Goal: Information Seeking & Learning: Learn about a topic

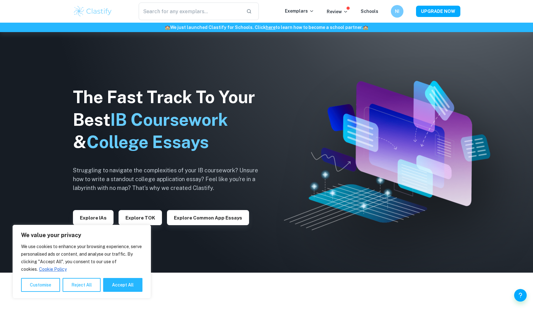
scroll to position [67, 0]
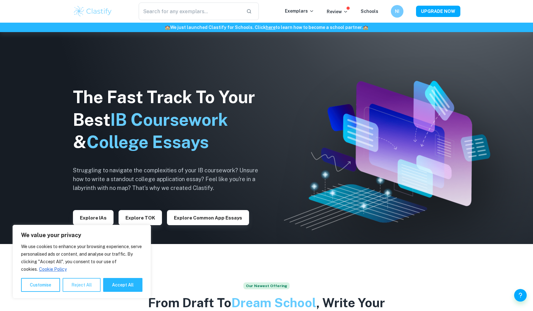
click at [79, 287] on button "Reject All" at bounding box center [82, 285] width 38 height 14
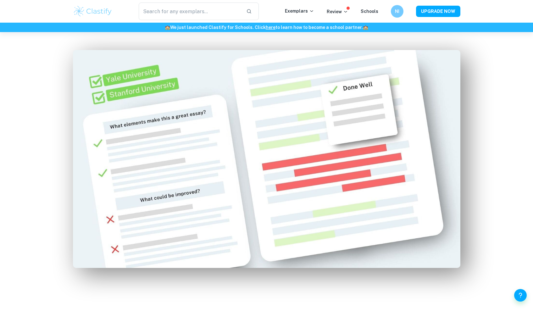
scroll to position [455, 0]
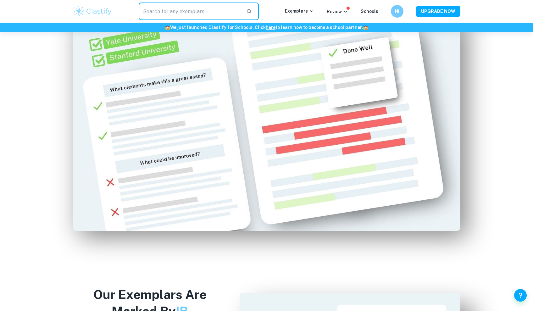
click at [186, 12] on input "text" at bounding box center [190, 12] width 103 height 18
type input "e"
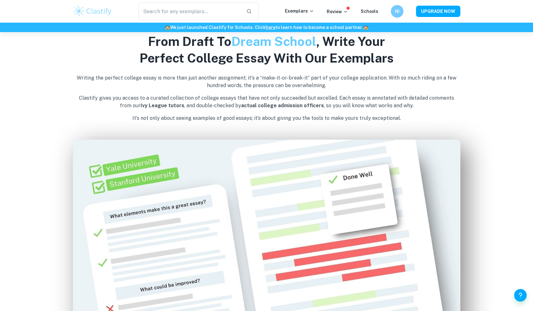
scroll to position [438, 0]
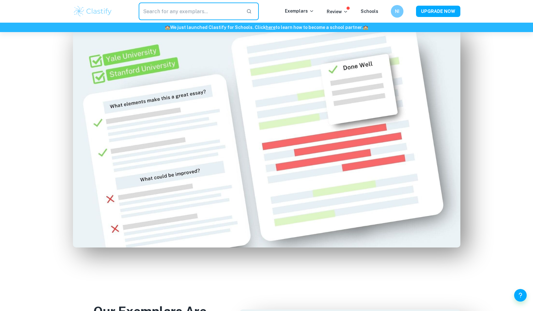
click at [201, 9] on input "text" at bounding box center [190, 12] width 103 height 18
type input "e"
type input "w"
type input "english"
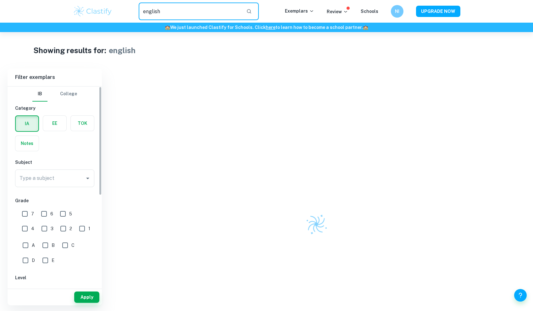
click at [54, 122] on label "button" at bounding box center [54, 123] width 23 height 15
click at [0, 0] on input "radio" at bounding box center [0, 0] width 0 height 0
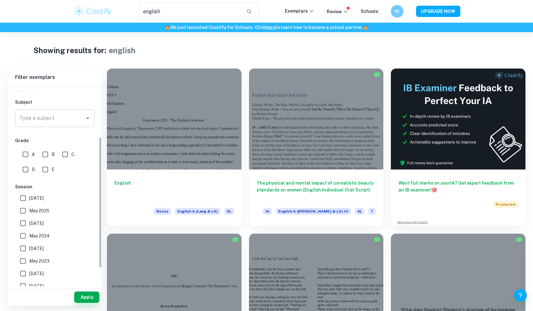
scroll to position [36, 0]
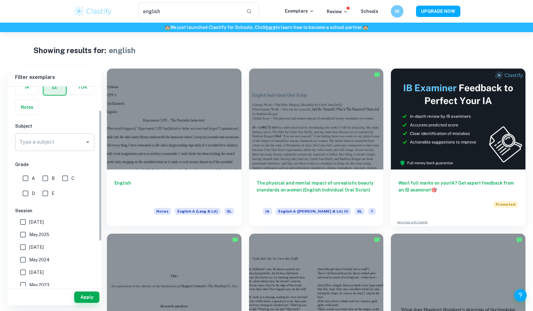
click at [60, 142] on input "Type a subject" at bounding box center [50, 142] width 64 height 12
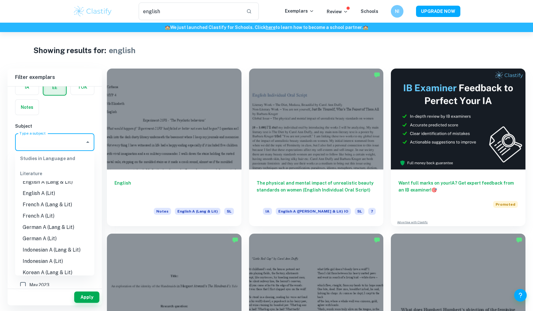
scroll to position [58, 0]
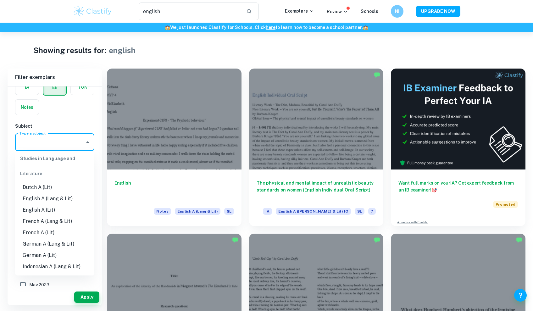
click at [44, 202] on li "English A (Lang & Lit)" at bounding box center [54, 198] width 79 height 11
type input "English A (Lang & Lit)"
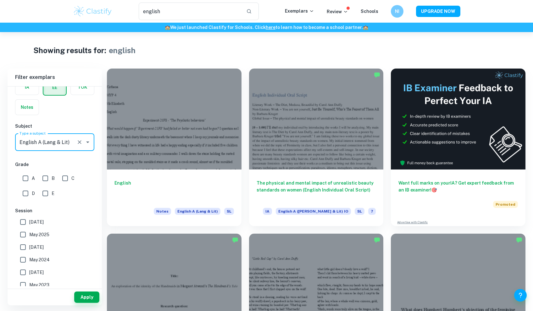
click at [80, 161] on h6 "Grade" at bounding box center [54, 164] width 79 height 7
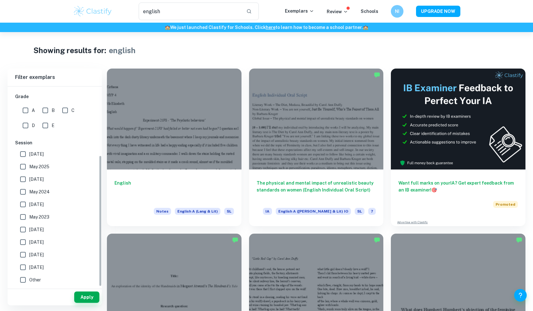
scroll to position [104, 0]
click at [25, 109] on input "A" at bounding box center [25, 110] width 13 height 13
checkbox input "true"
click at [46, 109] on input "B" at bounding box center [45, 110] width 13 height 13
checkbox input "true"
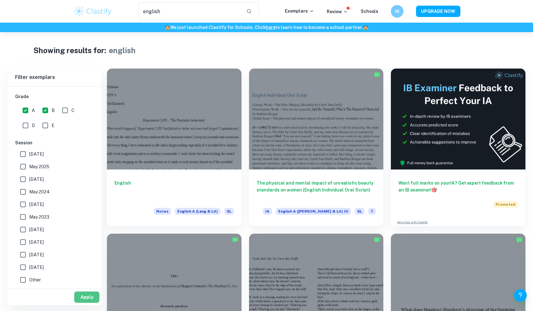
click at [86, 302] on button "Apply" at bounding box center [86, 297] width 25 height 11
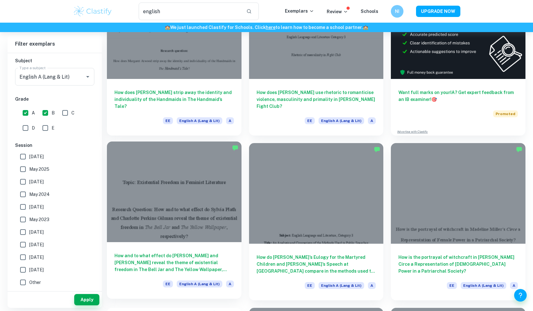
scroll to position [90, 0]
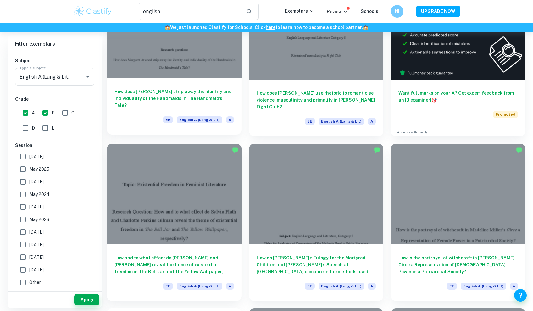
click at [167, 89] on h6 "How does [PERSON_NAME] strip away the identity and individuality of the Handmai…" at bounding box center [174, 98] width 120 height 21
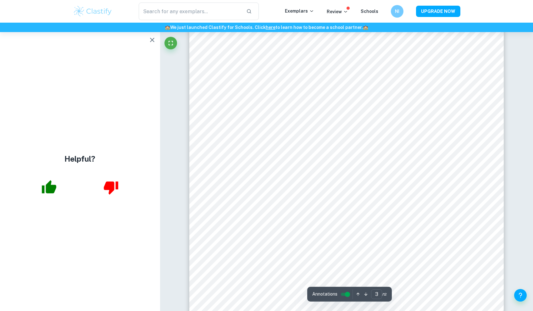
scroll to position [1025, 0]
click at [151, 40] on icon "button" at bounding box center [152, 40] width 8 height 8
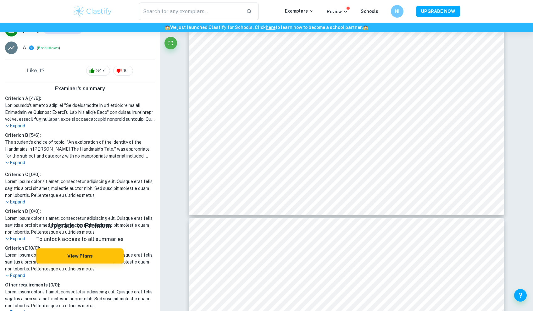
scroll to position [126, 0]
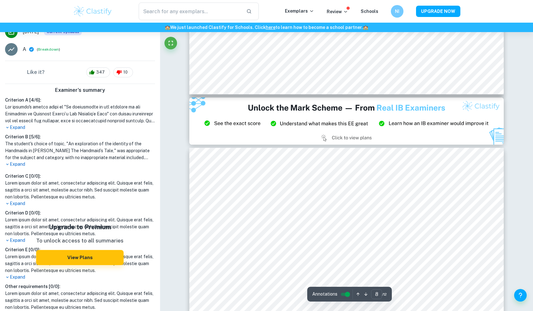
type input "9"
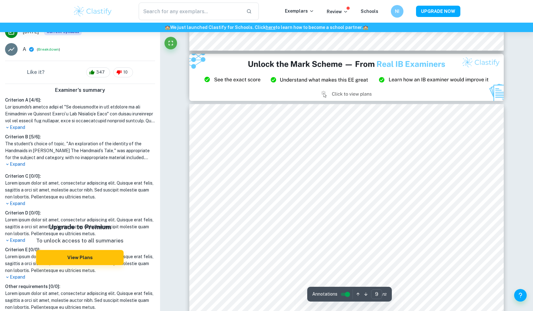
scroll to position [3682, 0]
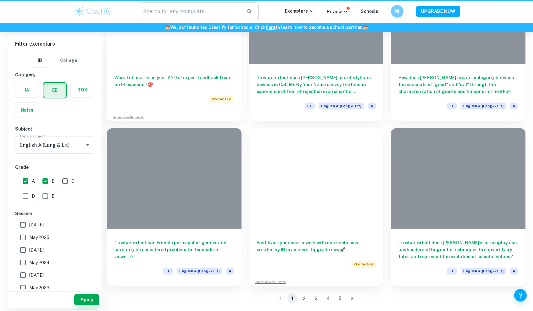
type input "english"
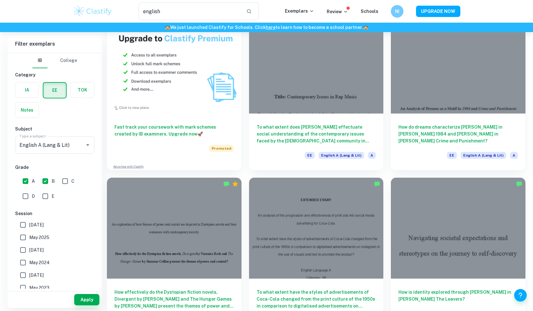
scroll to position [401, 0]
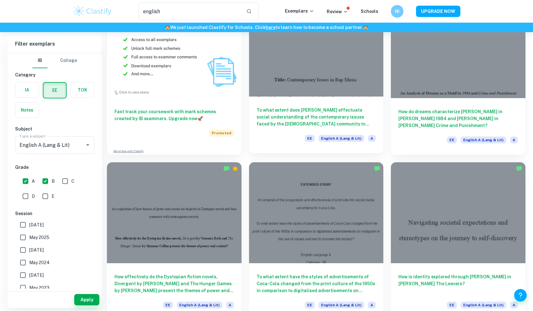
click at [289, 125] on h6 "To what extent does [PERSON_NAME] effectuate social understanding of the contem…" at bounding box center [317, 117] width 120 height 21
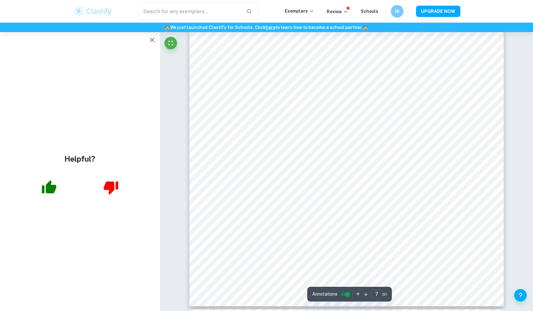
scroll to position [2728, 0]
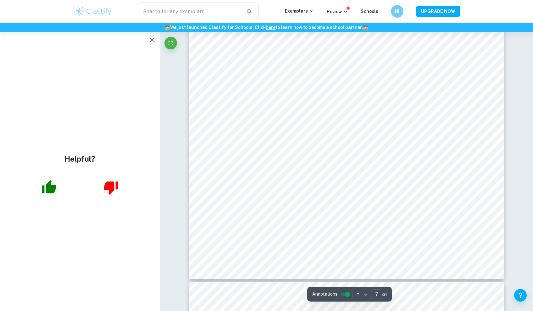
click at [153, 40] on icon "button" at bounding box center [152, 40] width 8 height 8
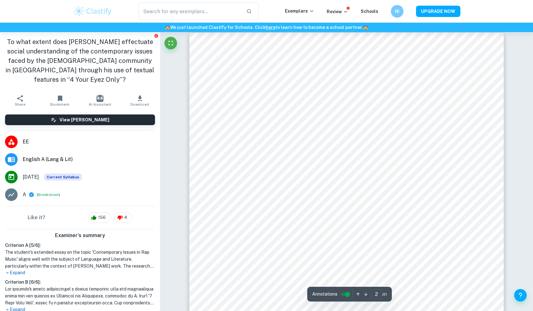
scroll to position [466, 0]
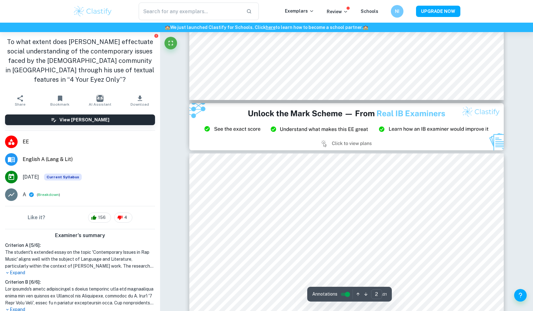
type input "3"
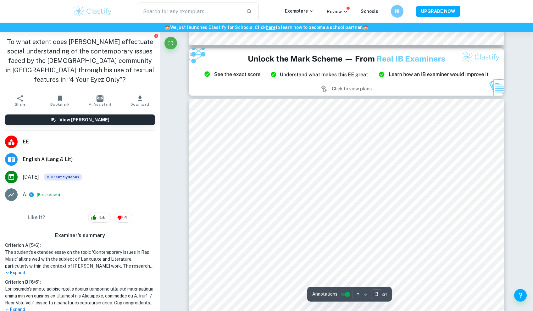
scroll to position [861, 0]
